Goal: Information Seeking & Learning: Find specific fact

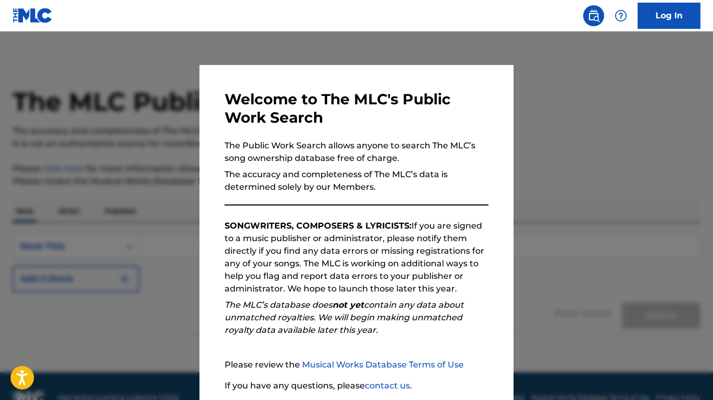
scroll to position [80, 0]
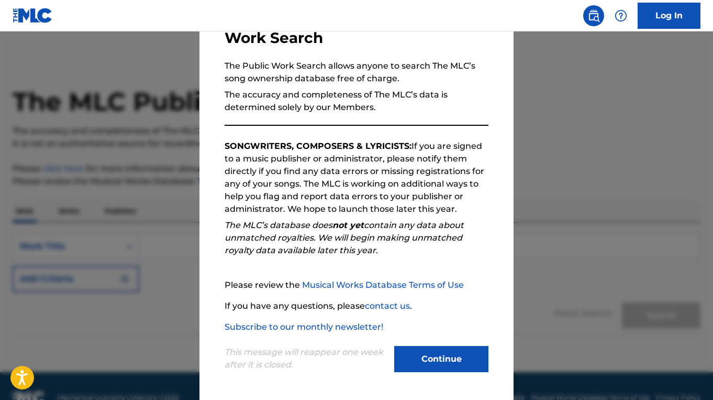
click at [468, 352] on button "Continue" at bounding box center [441, 359] width 94 height 26
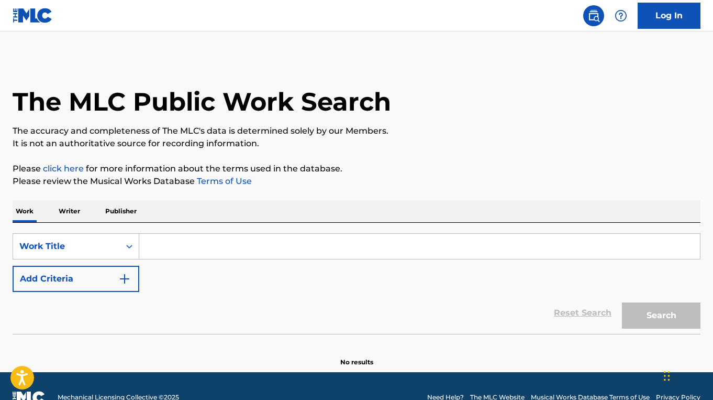
click at [291, 248] on input "Search Form" at bounding box center [419, 246] width 561 height 25
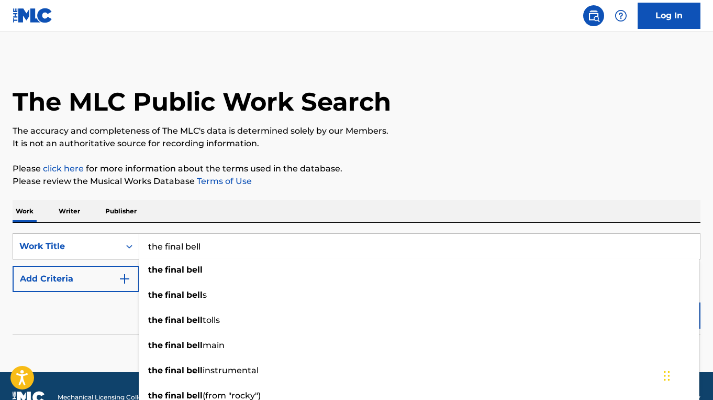
type input "the final bell"
click at [98, 282] on button "Add Criteria" at bounding box center [76, 279] width 127 height 26
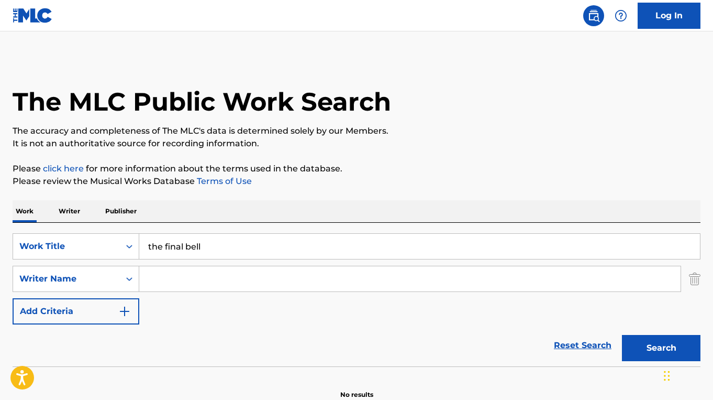
click at [197, 279] on input "Search Form" at bounding box center [410, 278] width 542 height 25
paste input "[PERSON_NAME]"
type input "[PERSON_NAME]"
click at [622, 335] on button "Search" at bounding box center [661, 348] width 79 height 26
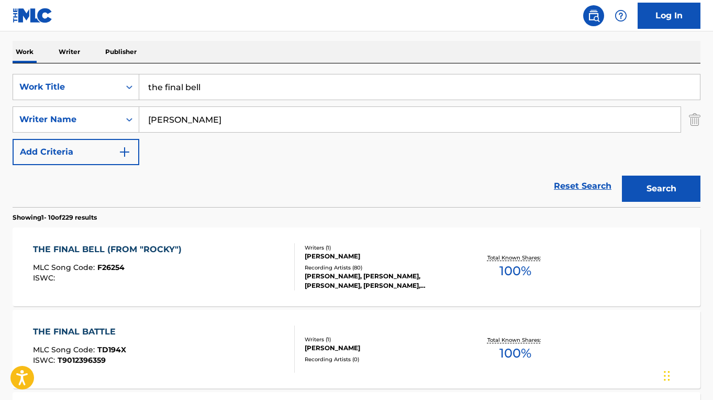
scroll to position [171, 0]
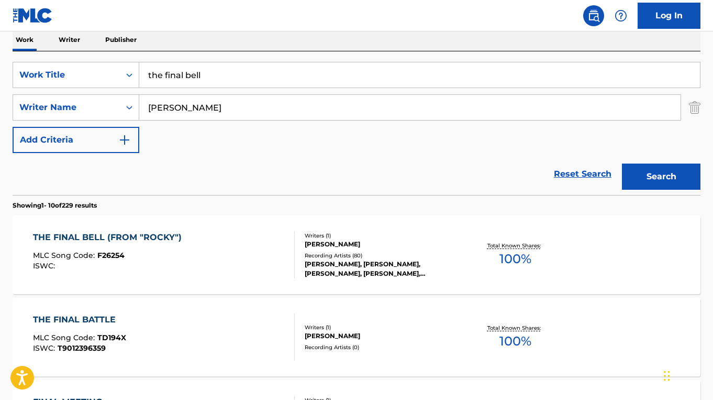
click at [276, 262] on div "THE FINAL BELL (FROM "ROCKY") MLC Song Code : F26254 ISWC :" at bounding box center [163, 254] width 261 height 47
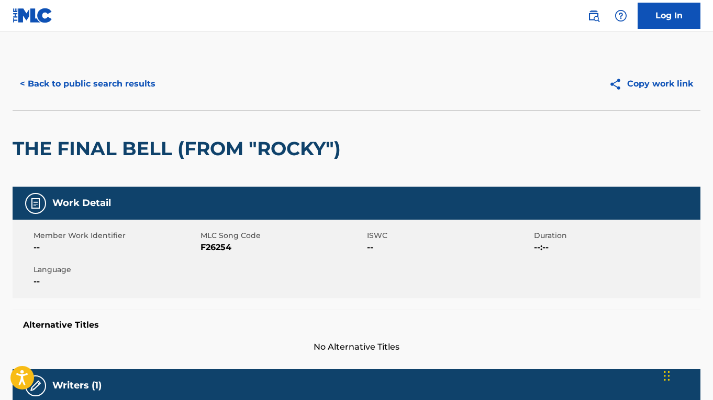
click at [122, 95] on button "< Back to public search results" at bounding box center [88, 84] width 150 height 26
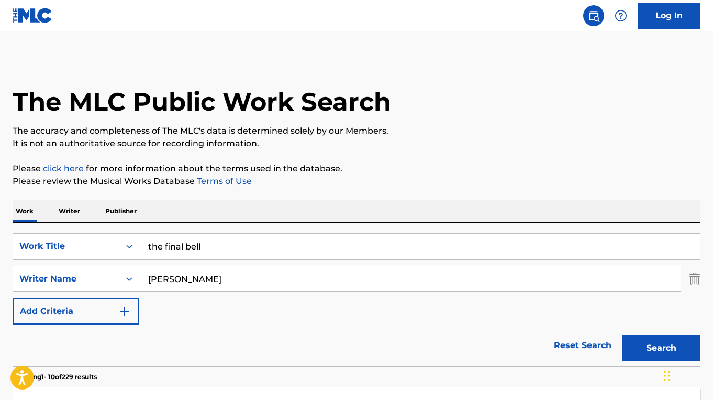
scroll to position [171, 0]
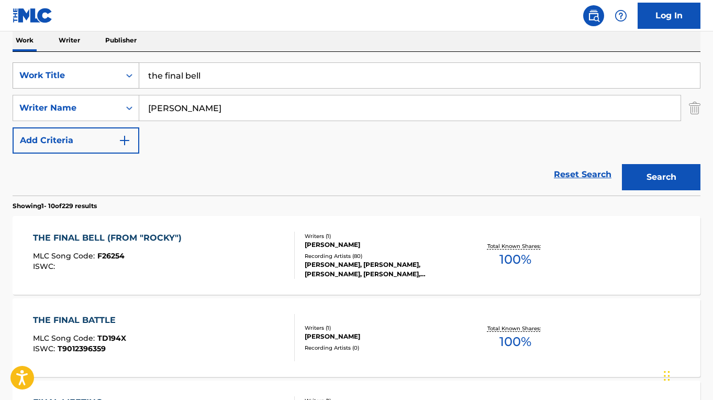
drag, startPoint x: 215, startPoint y: 80, endPoint x: 135, endPoint y: 74, distance: 80.3
click at [135, 74] on div "SearchWithCriteriaf80cc61a-fad6-496e-88f0-dd0d2d0e6dee Work Title the final bell" at bounding box center [357, 75] width 688 height 26
paste input "WHAT'S NEW, SCOOBY DOO?"
type input "WHAT'S NEW, SCOOBY DOO?"
drag, startPoint x: 206, startPoint y: 107, endPoint x: 131, endPoint y: 106, distance: 74.4
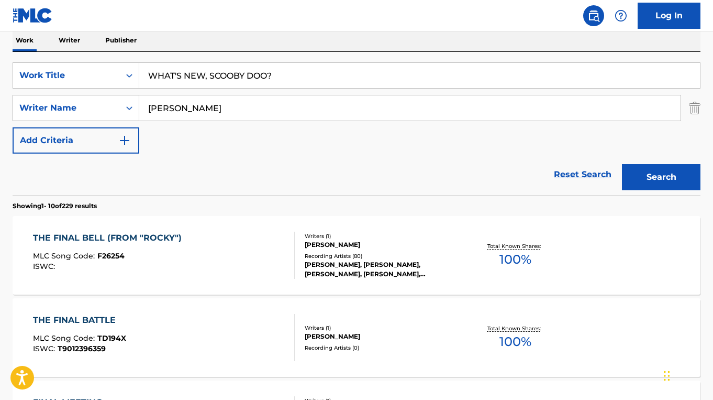
click at [131, 106] on div "SearchWithCriteria4164e7cf-1ff3-4e2a-8936-ac6b58518fc8 Writer Name [PERSON_NAME]" at bounding box center [357, 108] width 688 height 26
drag, startPoint x: 225, startPoint y: 110, endPoint x: 150, endPoint y: 106, distance: 75.0
click at [150, 106] on input "[PERSON_NAME]" at bounding box center [410, 107] width 542 height 25
type input "[PERSON_NAME]"
click at [261, 148] on div "SearchWithCriteriaf80cc61a-fad6-496e-88f0-dd0d2d0e6dee Work Title WHAT'S NEW, S…" at bounding box center [357, 107] width 688 height 91
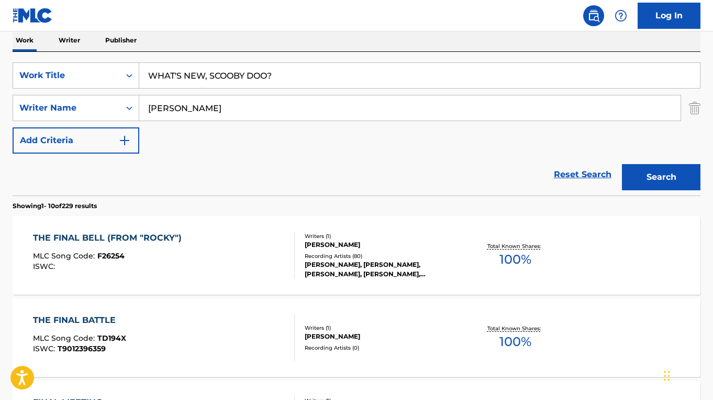
click at [642, 173] on button "Search" at bounding box center [661, 177] width 79 height 26
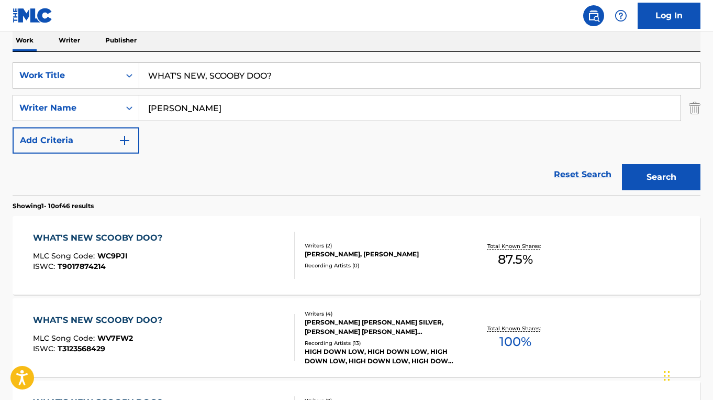
click at [219, 264] on div "WHAT'S NEW SCOOBY DOO? MLC Song Code : WC9PJI ISWC : T9017874214" at bounding box center [163, 254] width 261 height 47
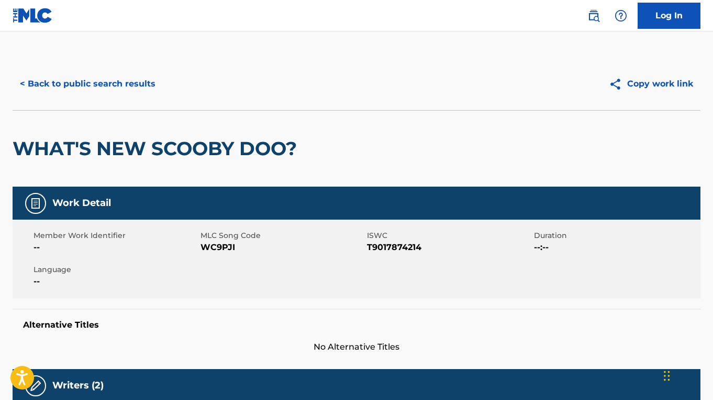
click at [94, 82] on button "< Back to public search results" at bounding box center [88, 84] width 150 height 26
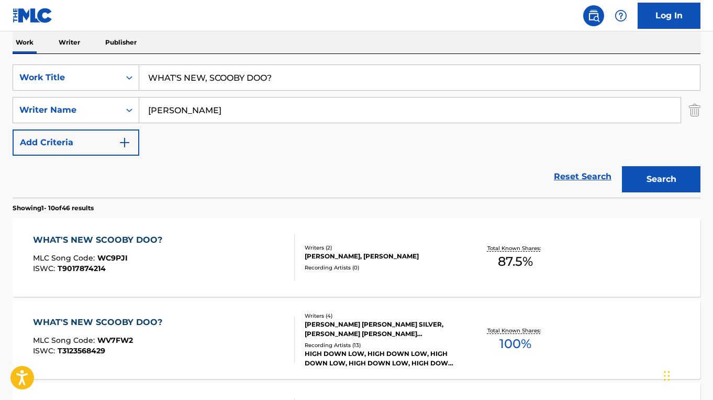
scroll to position [169, 0]
drag, startPoint x: 274, startPoint y: 74, endPoint x: 134, endPoint y: 70, distance: 140.4
click at [134, 70] on div "SearchWithCriteriaf80cc61a-fad6-496e-88f0-dd0d2d0e6dee Work Title WHAT'S NEW, S…" at bounding box center [357, 77] width 688 height 26
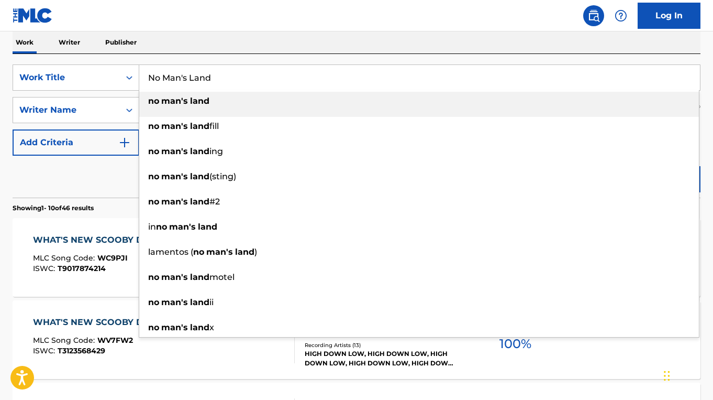
type input "No Man's Land"
click at [97, 172] on div "Reset Search Search" at bounding box center [357, 177] width 688 height 42
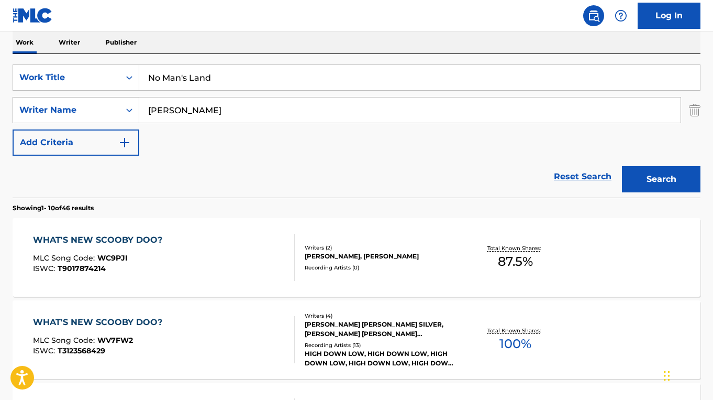
drag, startPoint x: 235, startPoint y: 114, endPoint x: 126, endPoint y: 113, distance: 108.4
click at [126, 113] on div "SearchWithCriteria4164e7cf-1ff3-4e2a-8936-ac6b58518fc8 Writer Name [PERSON_NAME]" at bounding box center [357, 110] width 688 height 26
paste input "AMAZONS OF THEMYSCIRA"
click at [622, 166] on button "Search" at bounding box center [661, 179] width 79 height 26
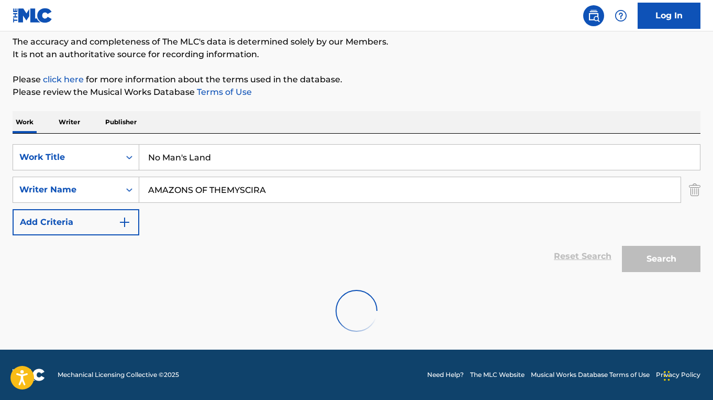
scroll to position [55, 0]
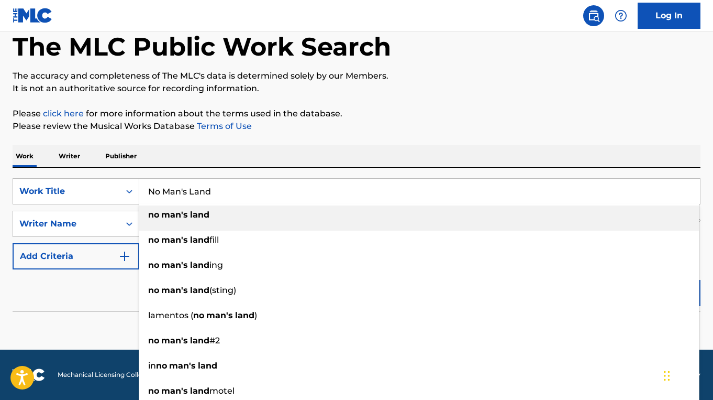
drag, startPoint x: 243, startPoint y: 192, endPoint x: 145, endPoint y: 180, distance: 98.7
click at [145, 180] on input "No Man's Land" at bounding box center [419, 191] width 561 height 25
click at [216, 174] on div "SearchWithCriteriaf80cc61a-fad6-496e-88f0-dd0d2d0e6dee Work Title No Man's Land…" at bounding box center [357, 239] width 688 height 143
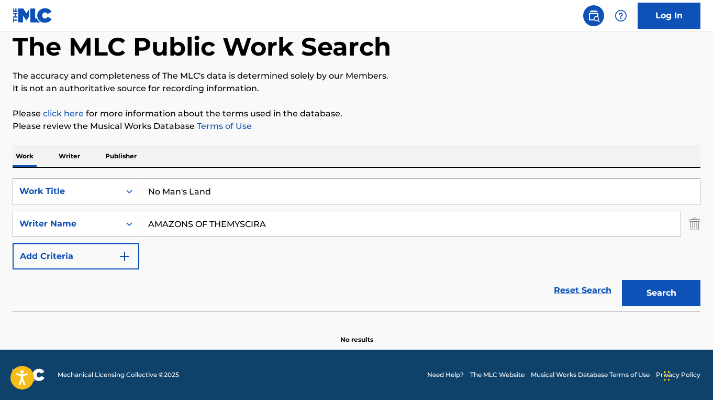
drag, startPoint x: 281, startPoint y: 223, endPoint x: 150, endPoint y: 217, distance: 130.5
click at [150, 217] on input "AMAZONS OF THEMYSCIRA" at bounding box center [410, 223] width 542 height 25
paste input "[PERSON_NAME]"
type input "[PERSON_NAME]"
click at [622, 280] on button "Search" at bounding box center [661, 293] width 79 height 26
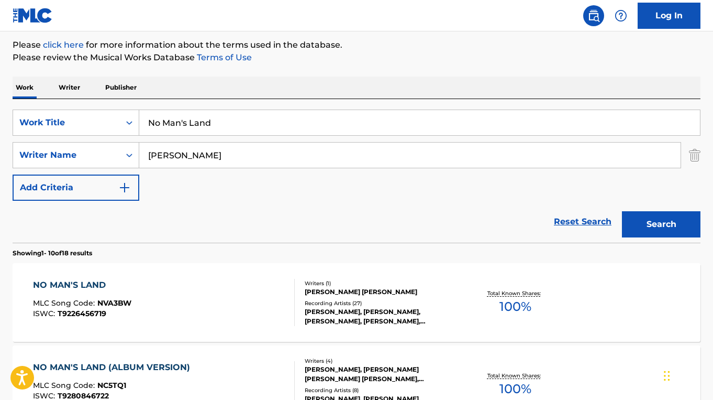
scroll to position [125, 0]
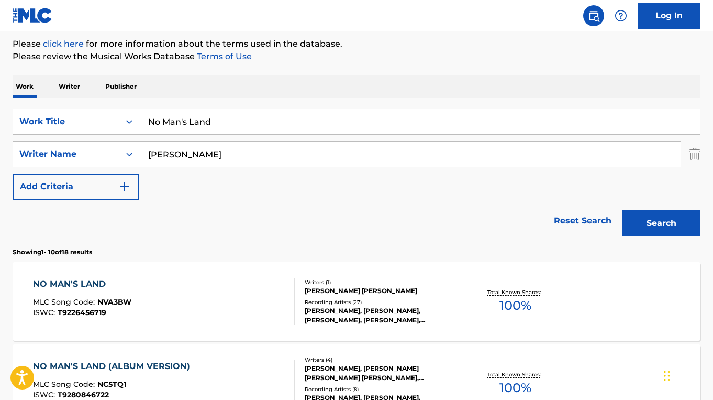
click at [261, 307] on div "NO MAN'S LAND MLC Song Code : NVA3BW ISWC : T9226456719" at bounding box center [163, 301] width 261 height 47
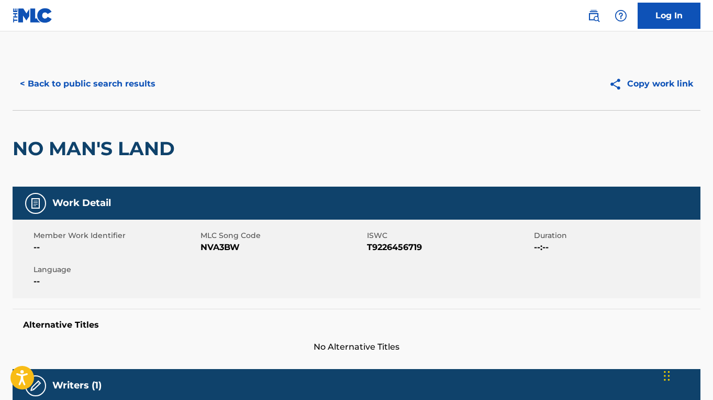
click at [98, 73] on button "< Back to public search results" at bounding box center [88, 84] width 150 height 26
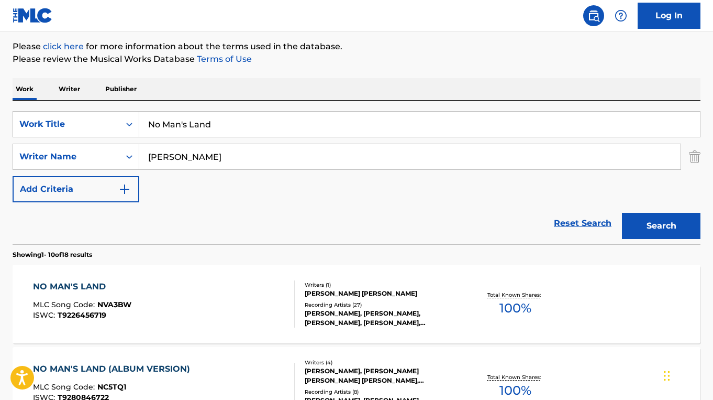
drag, startPoint x: 225, startPoint y: 124, endPoint x: 149, endPoint y: 123, distance: 75.9
click at [149, 123] on input "No Man's Land" at bounding box center [419, 124] width 561 height 25
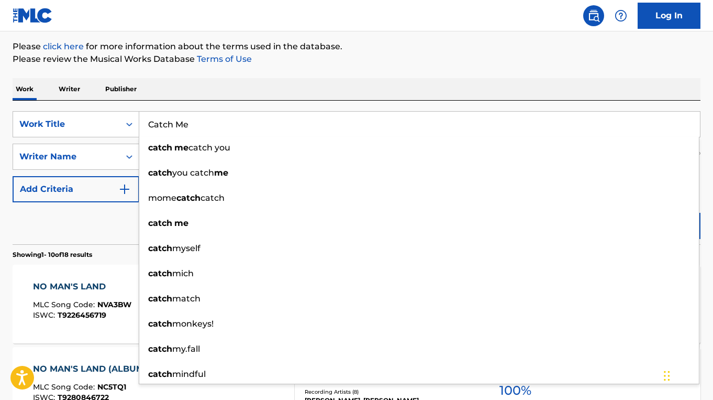
type input "Catch Me"
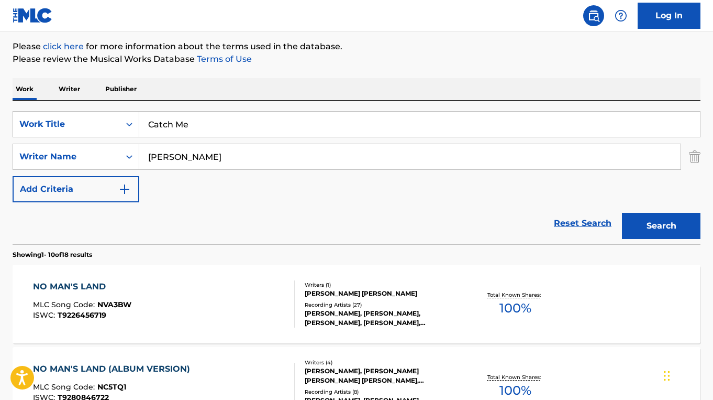
click at [80, 240] on div "Reset Search Search" at bounding box center [357, 223] width 688 height 42
drag, startPoint x: 279, startPoint y: 162, endPoint x: 145, endPoint y: 158, distance: 133.6
click at [145, 158] on input "[PERSON_NAME]" at bounding box center [410, 156] width 542 height 25
paste input "[PERSON_NAME]"
type input "[PERSON_NAME]"
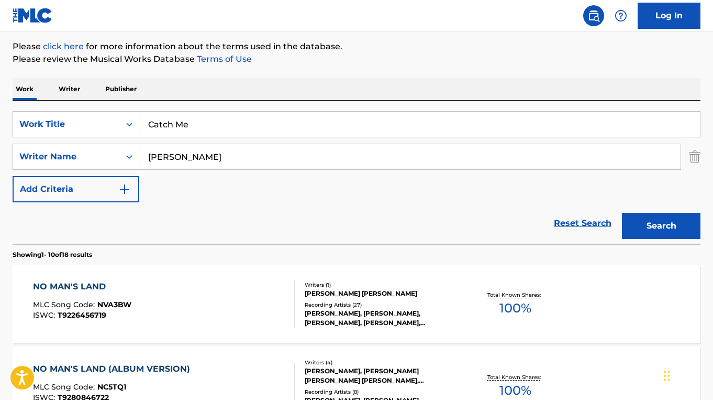
click at [622, 213] on button "Search" at bounding box center [661, 226] width 79 height 26
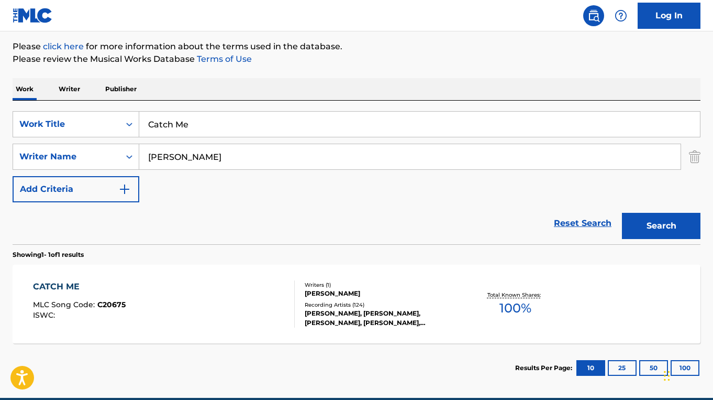
scroll to position [126, 0]
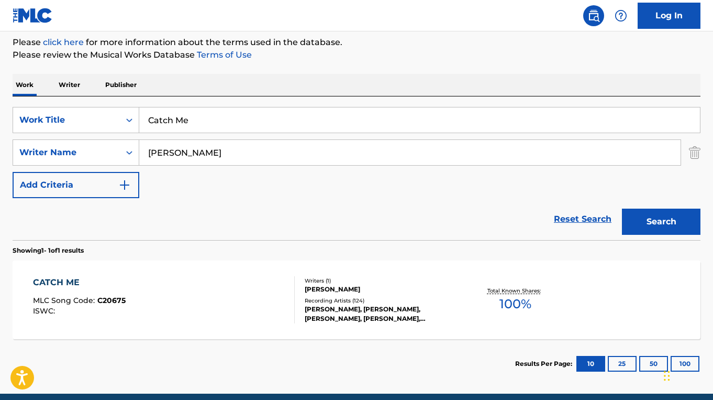
click at [253, 300] on div "CATCH ME MLC Song Code : C20675 ISWC :" at bounding box center [163, 299] width 261 height 47
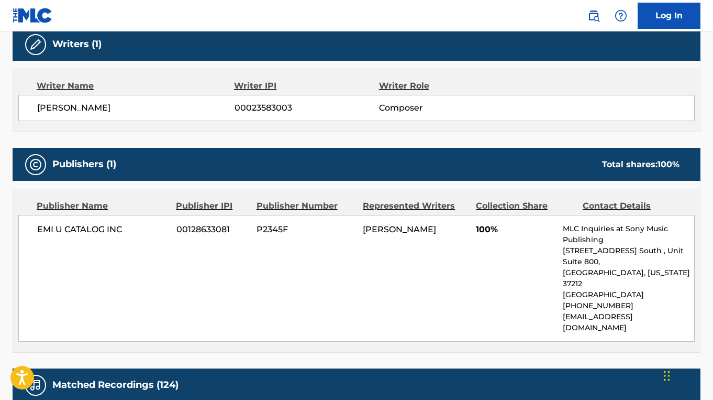
scroll to position [341, 0]
